Goal: Navigation & Orientation: Find specific page/section

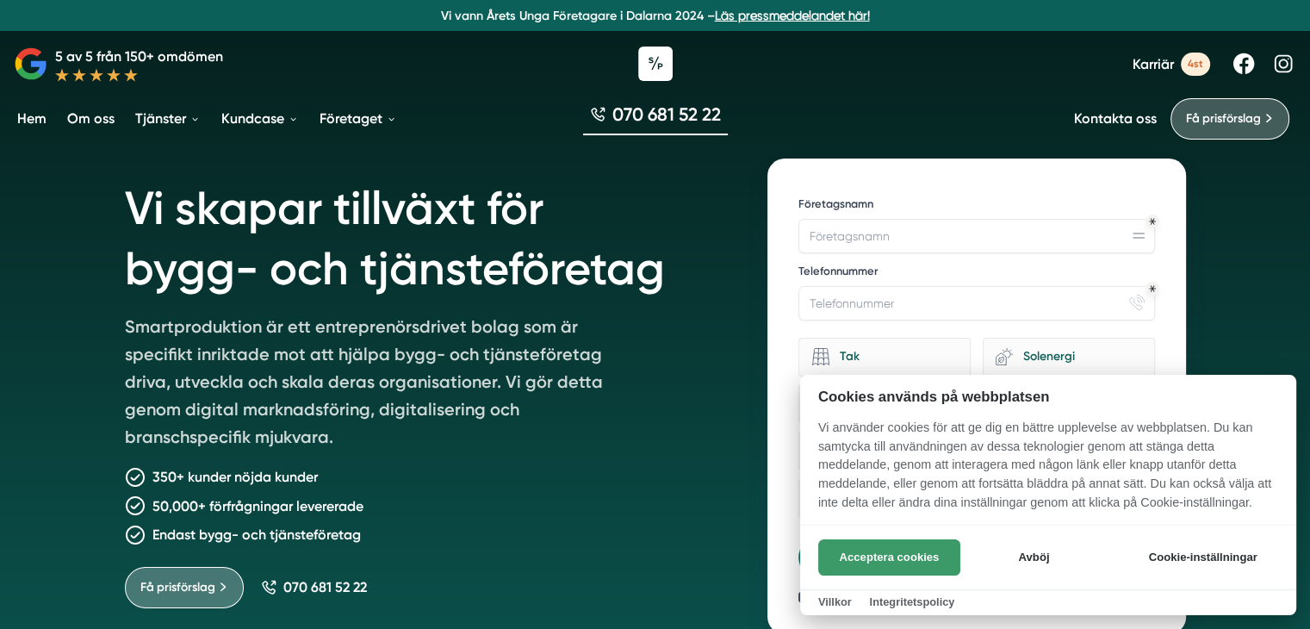
click at [896, 549] on button "Acceptera cookies" at bounding box center [889, 557] width 142 height 36
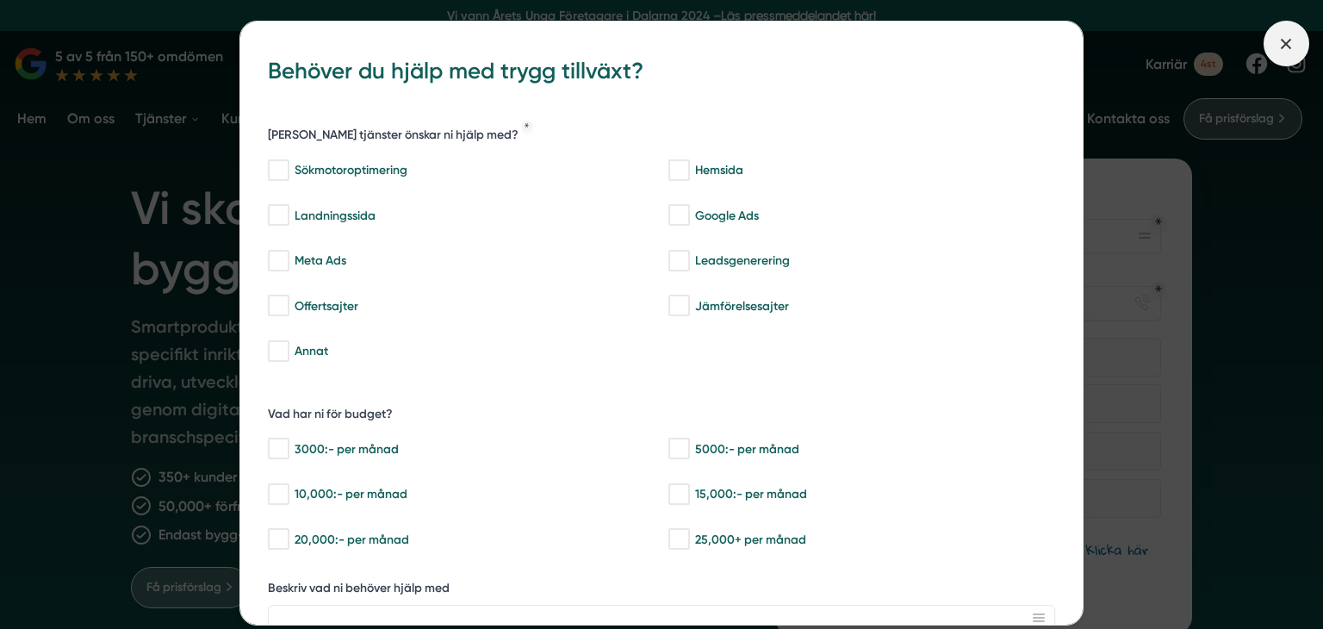
click at [1286, 47] on icon at bounding box center [1286, 43] width 19 height 19
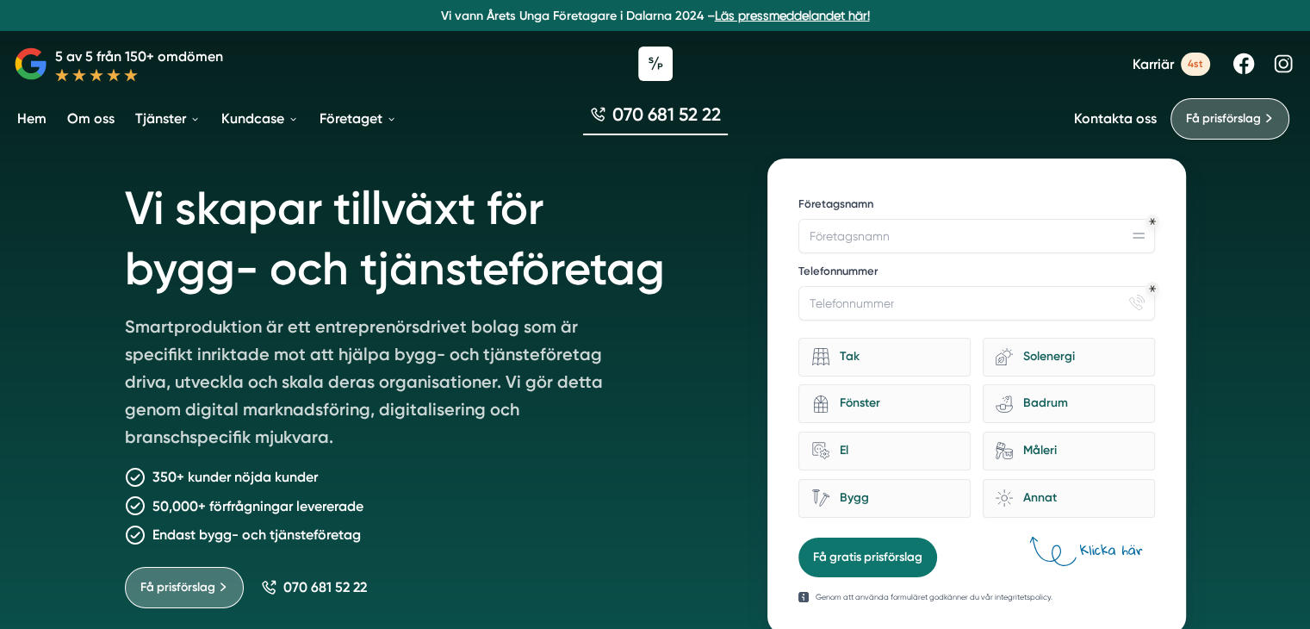
click at [1162, 59] on span "Karriär" at bounding box center [1153, 64] width 41 height 16
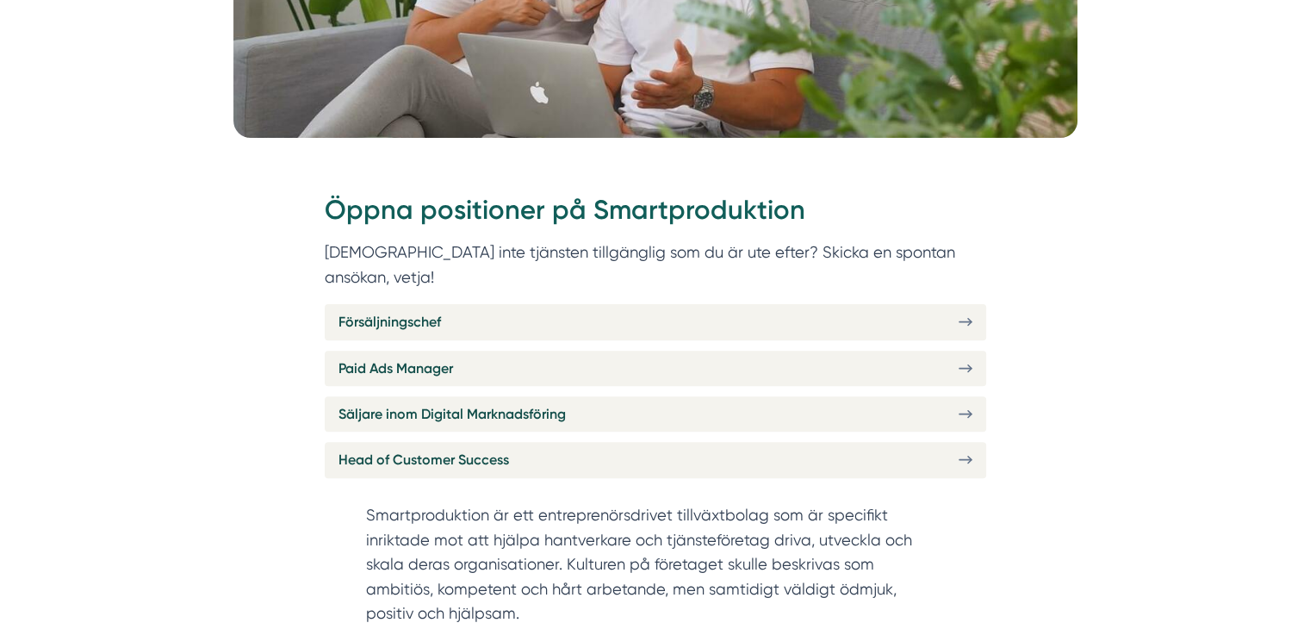
scroll to position [517, 0]
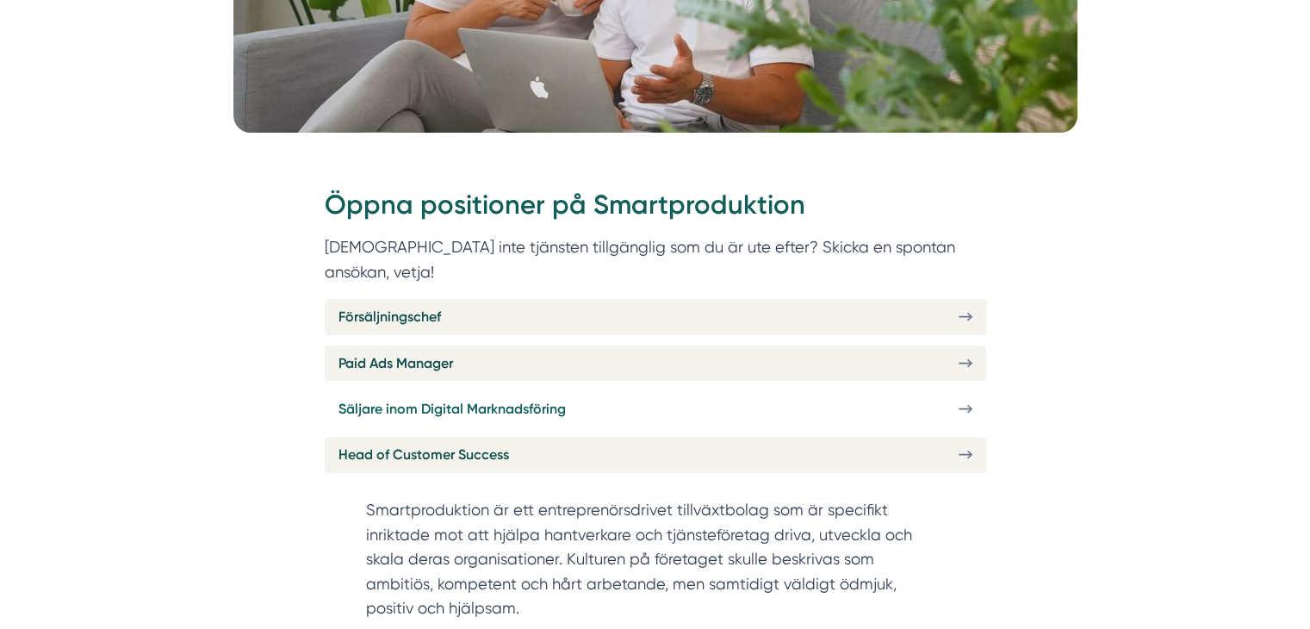
click at [959, 401] on icon at bounding box center [966, 408] width 14 height 15
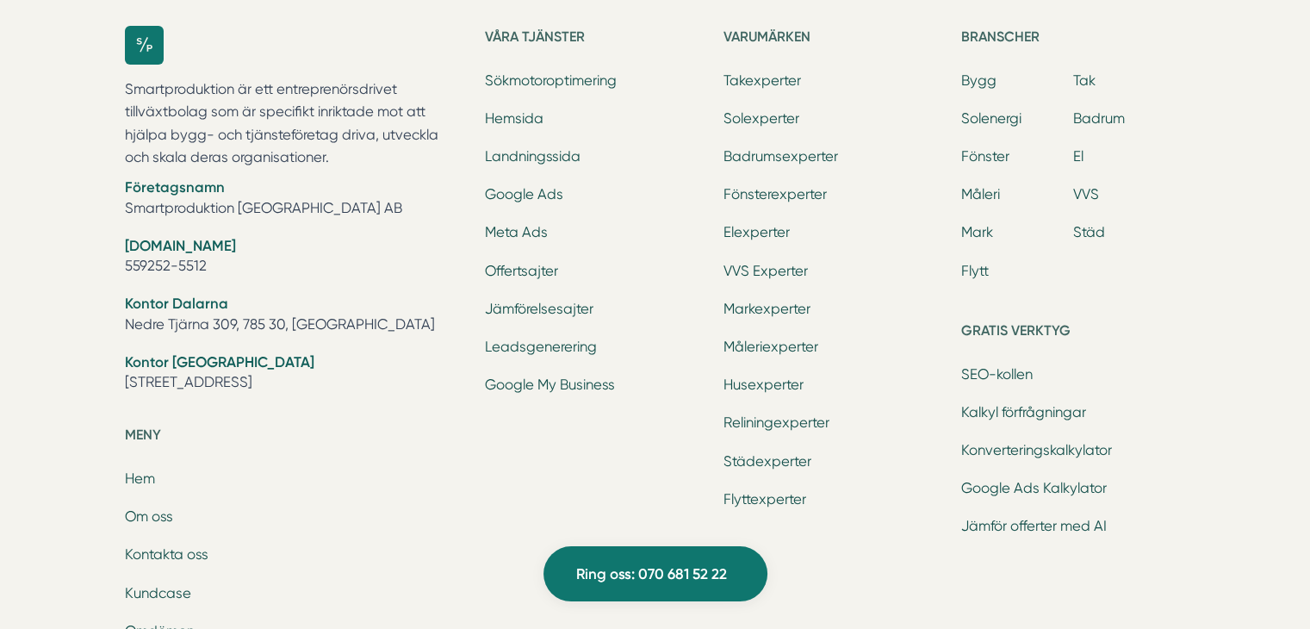
scroll to position [6547, 0]
